Goal: Transaction & Acquisition: Purchase product/service

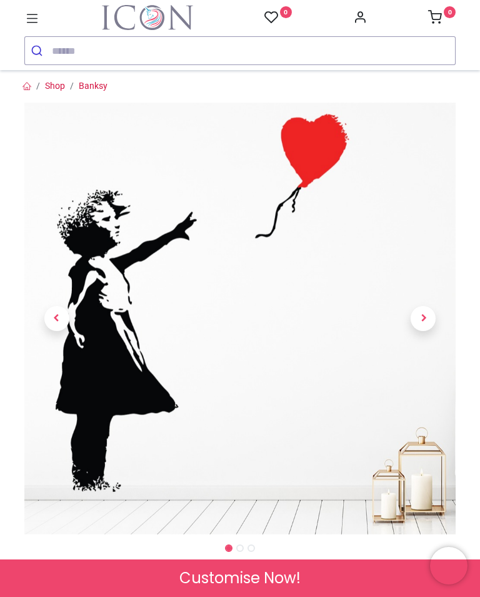
click at [345, 185] on img at bounding box center [240, 319] width 432 height 432
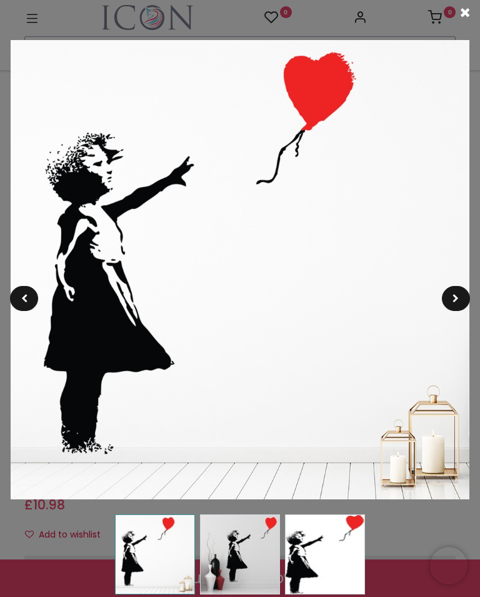
click at [469, 18] on span at bounding box center [465, 12] width 10 height 13
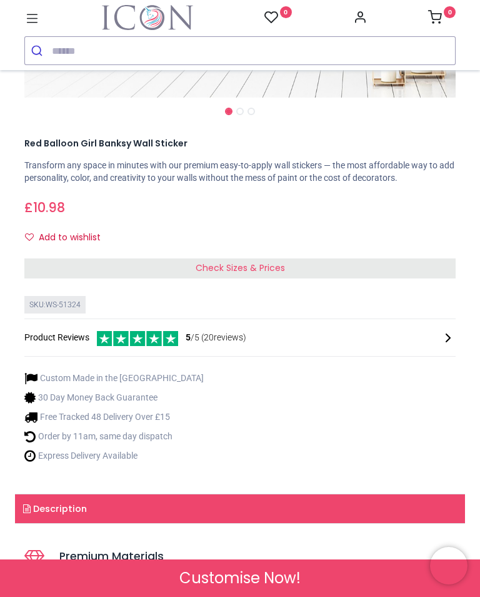
scroll to position [435, 0]
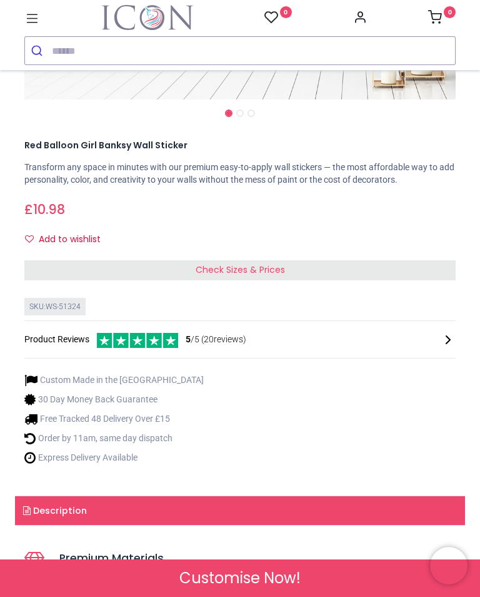
click at [256, 265] on span "Check Sizes & Prices" at bounding box center [240, 269] width 89 height 13
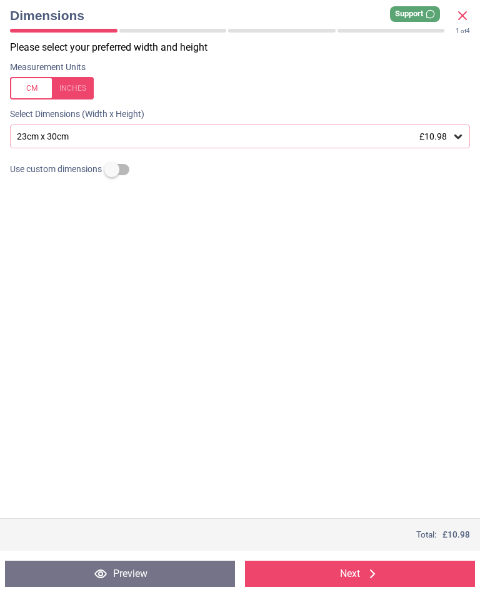
click at [460, 135] on icon at bounding box center [459, 137] width 8 height 4
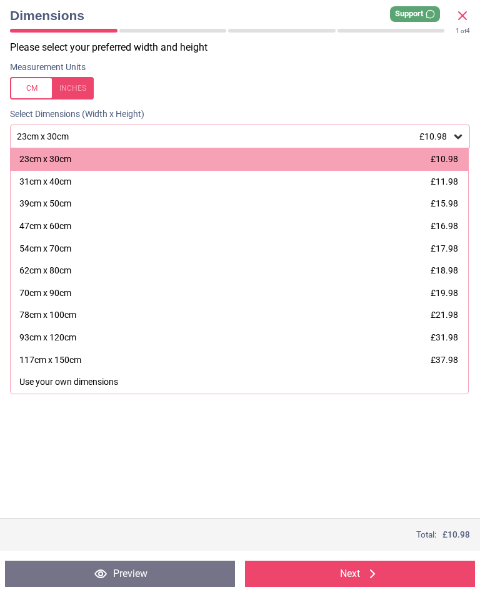
click at [462, 17] on icon at bounding box center [462, 15] width 15 height 15
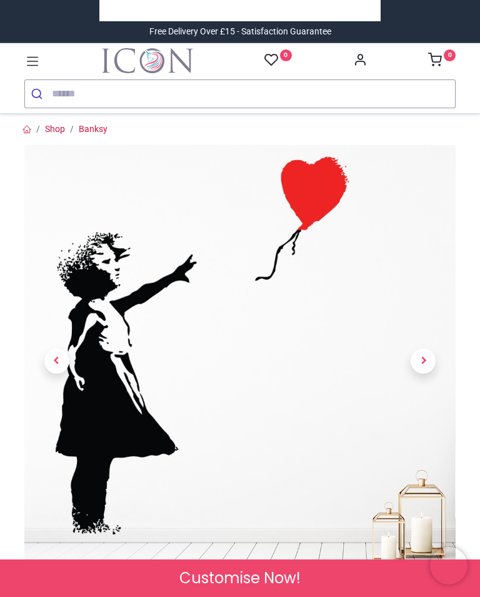
scroll to position [0, 0]
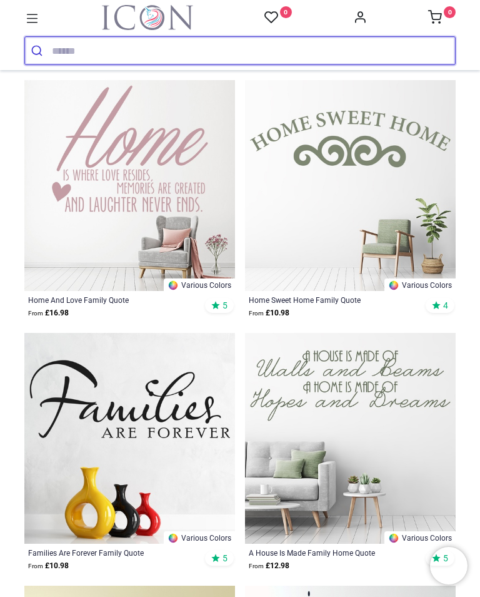
scroll to position [5184, 0]
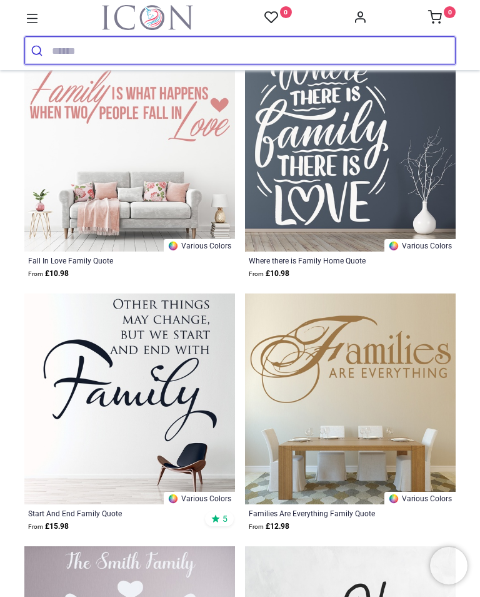
scroll to position [9363, 0]
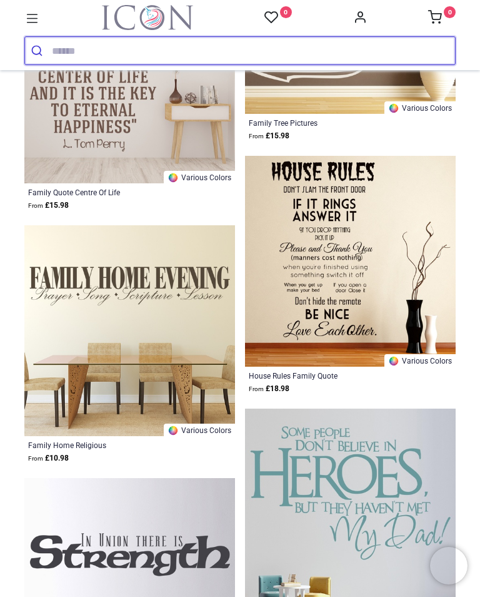
scroll to position [12212, 0]
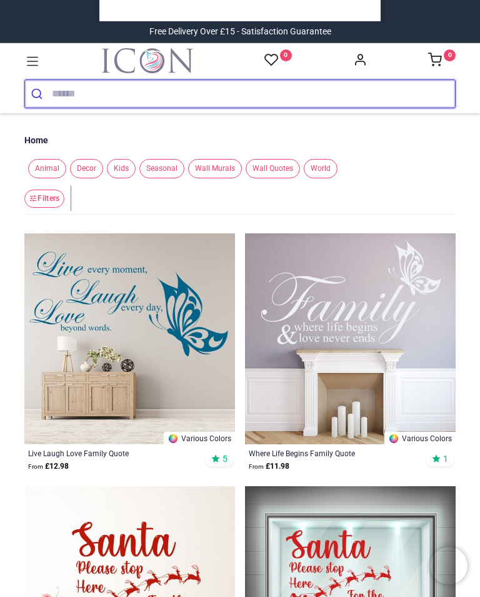
click at [129, 91] on input "search" at bounding box center [254, 94] width 404 height 28
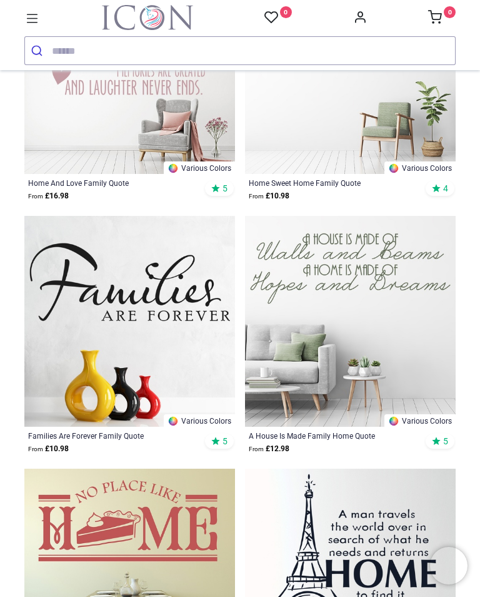
scroll to position [5280, 0]
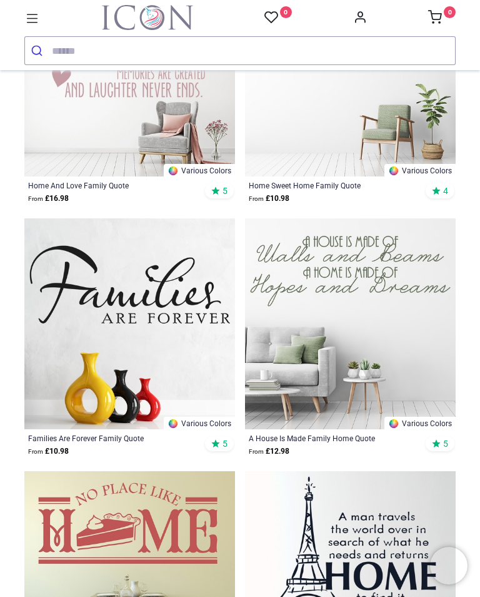
click at [166, 303] on img at bounding box center [129, 323] width 211 height 211
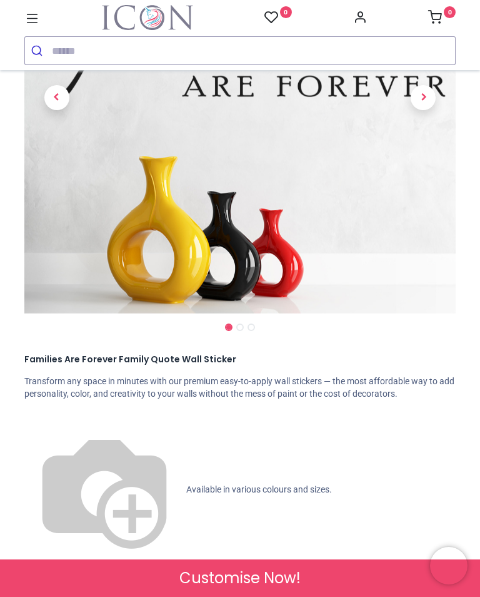
scroll to position [221, 0]
